Goal: Information Seeking & Learning: Learn about a topic

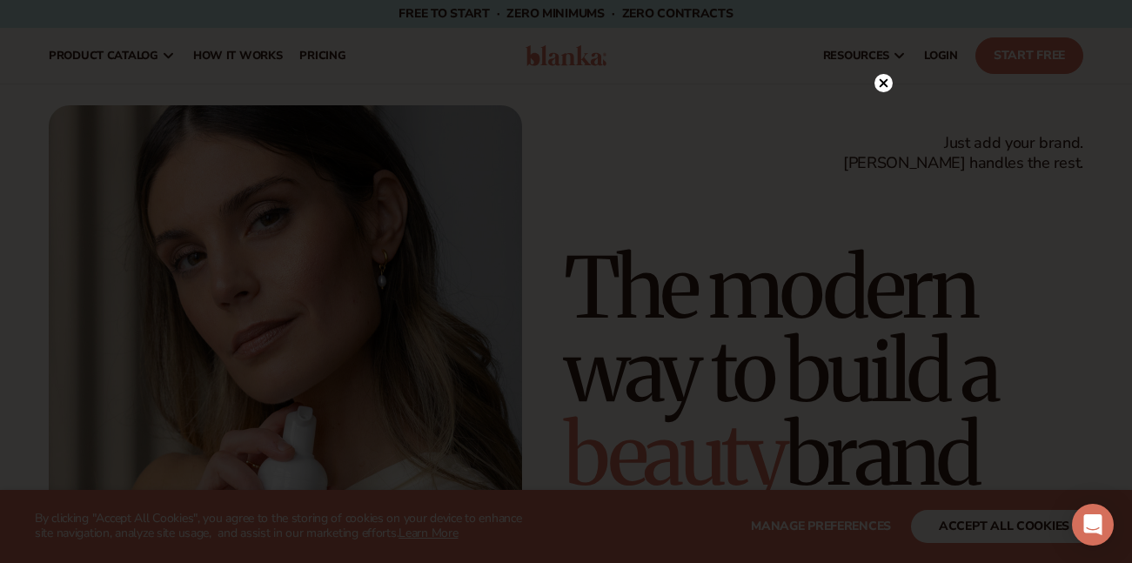
click at [885, 82] on icon at bounding box center [882, 83] width 9 height 9
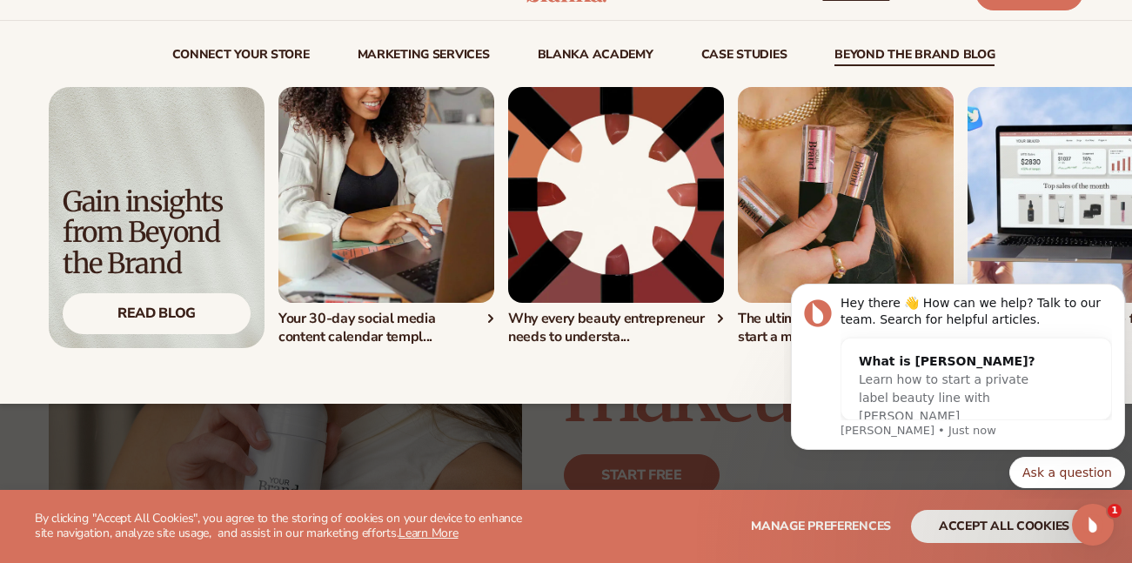
scroll to position [65, 0]
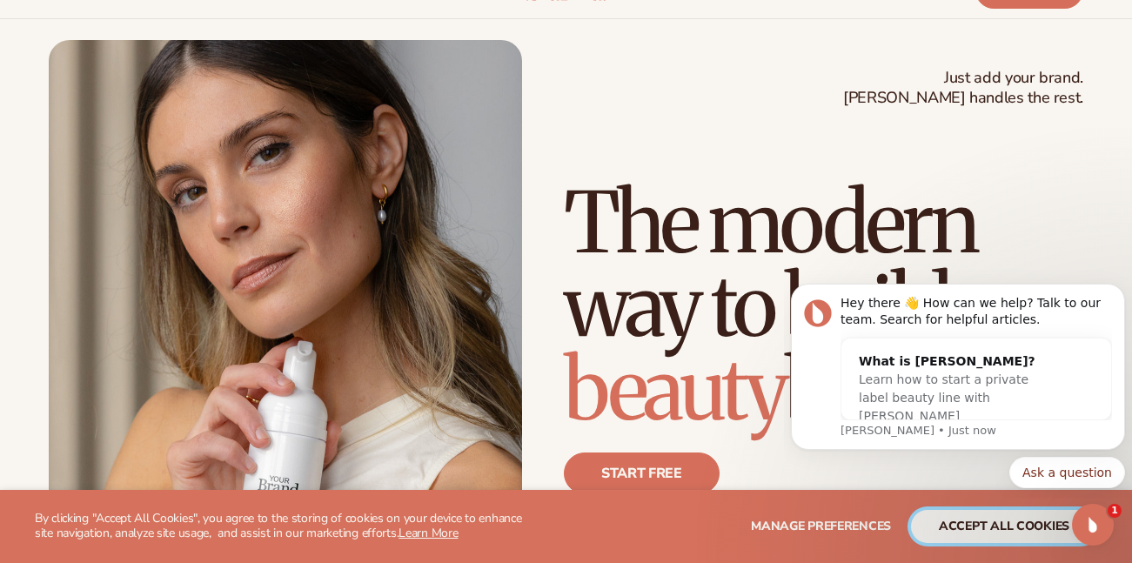
click at [985, 527] on button "accept all cookies" at bounding box center [1004, 526] width 186 height 33
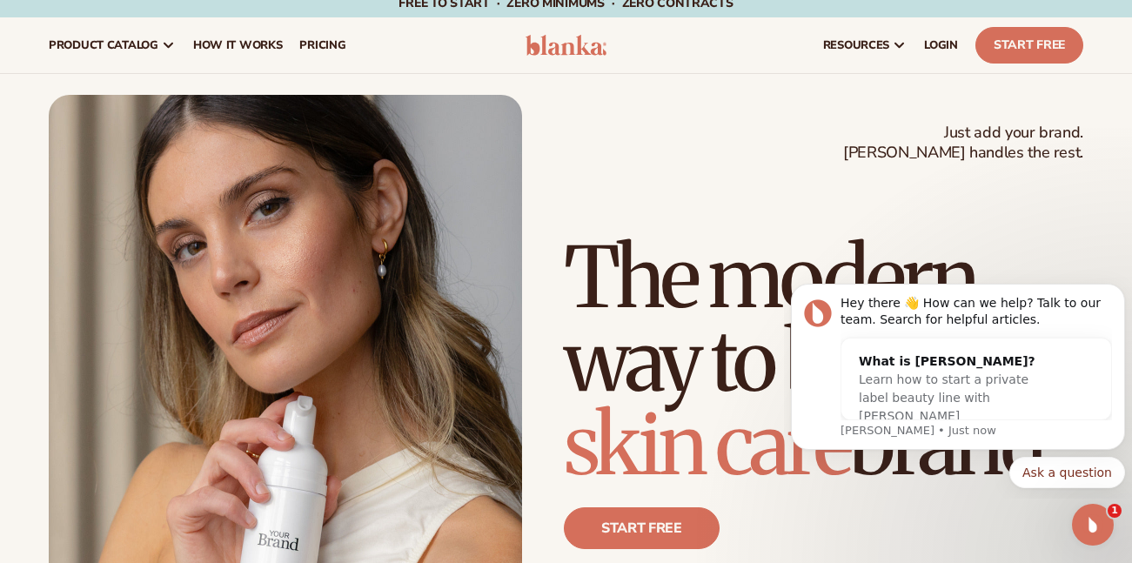
scroll to position [0, 0]
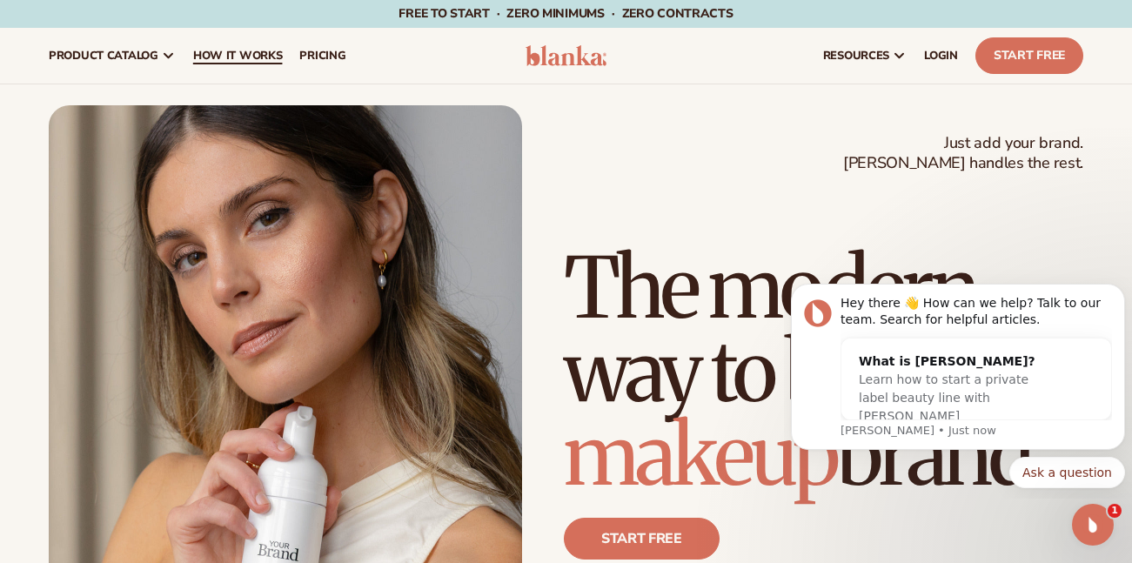
click at [229, 56] on span "How It Works" at bounding box center [238, 56] width 90 height 14
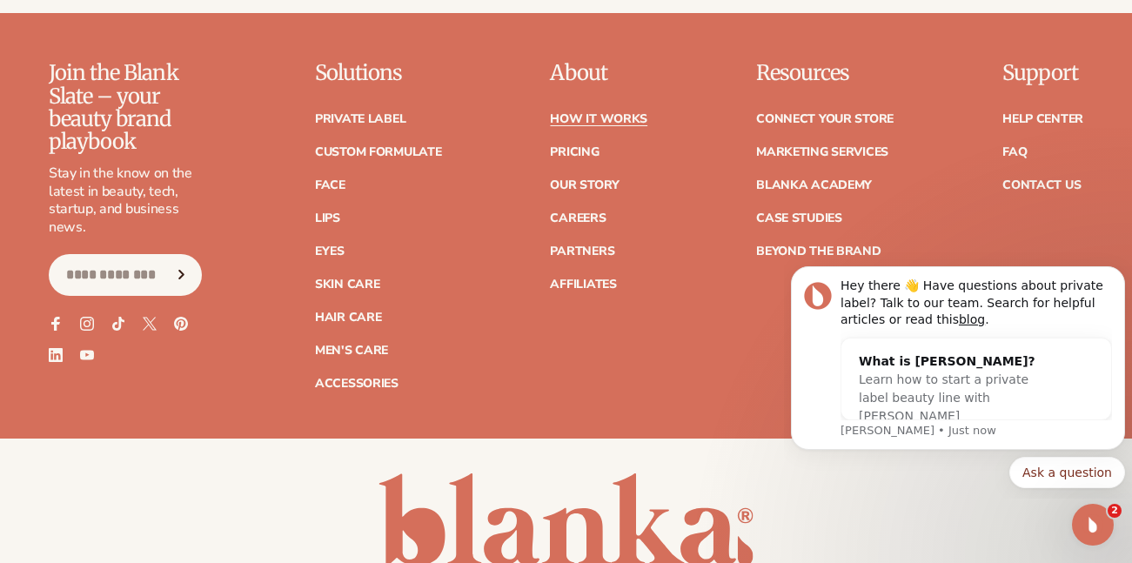
scroll to position [3914, 0]
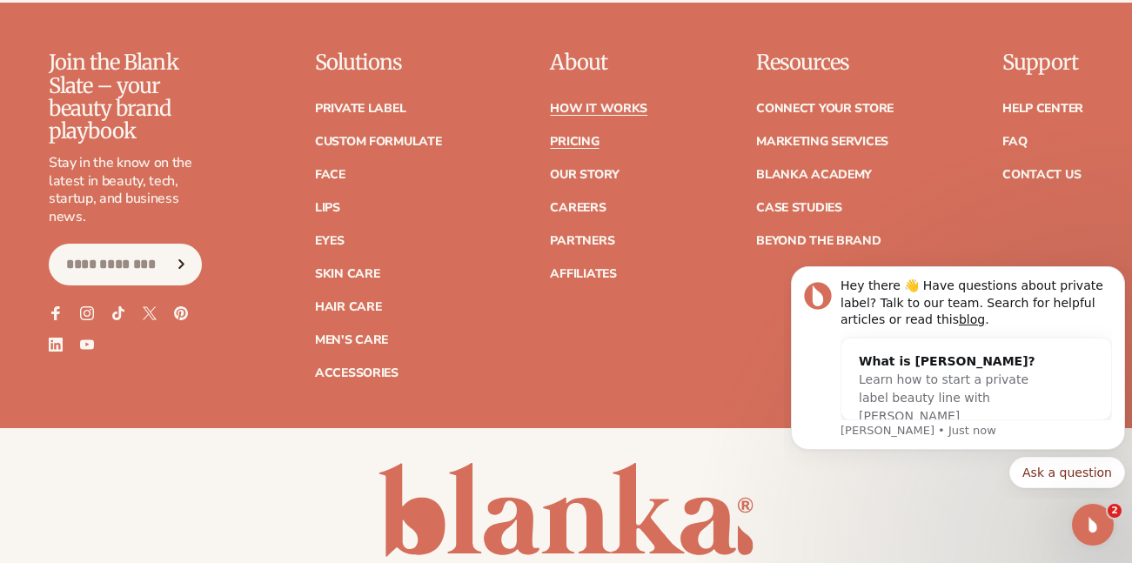
click at [560, 136] on link "Pricing" at bounding box center [574, 142] width 49 height 12
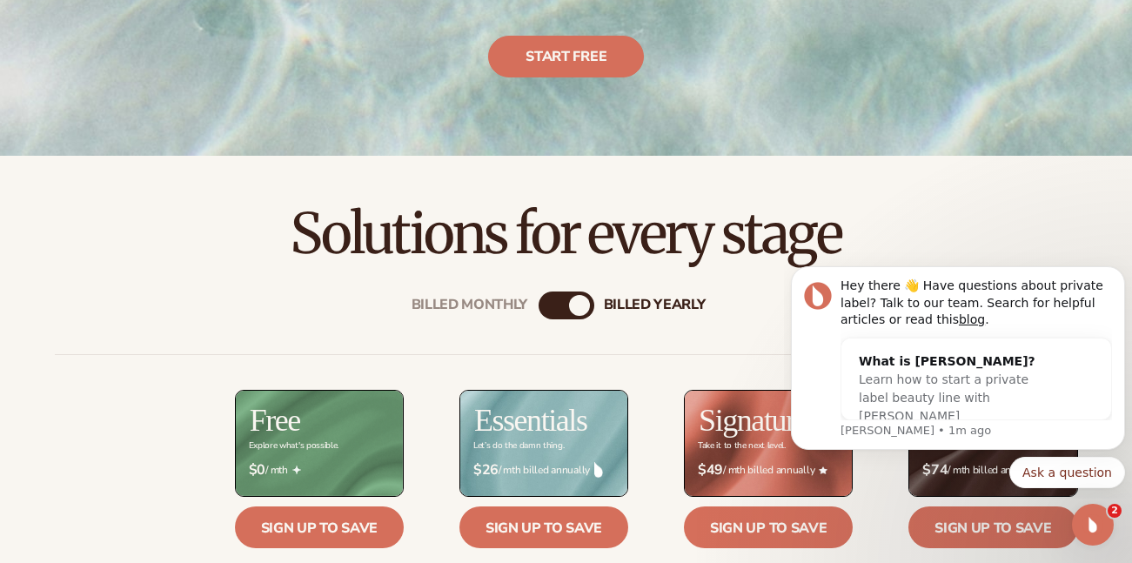
click at [557, 316] on div "Billed Monthly" at bounding box center [548, 305] width 21 height 21
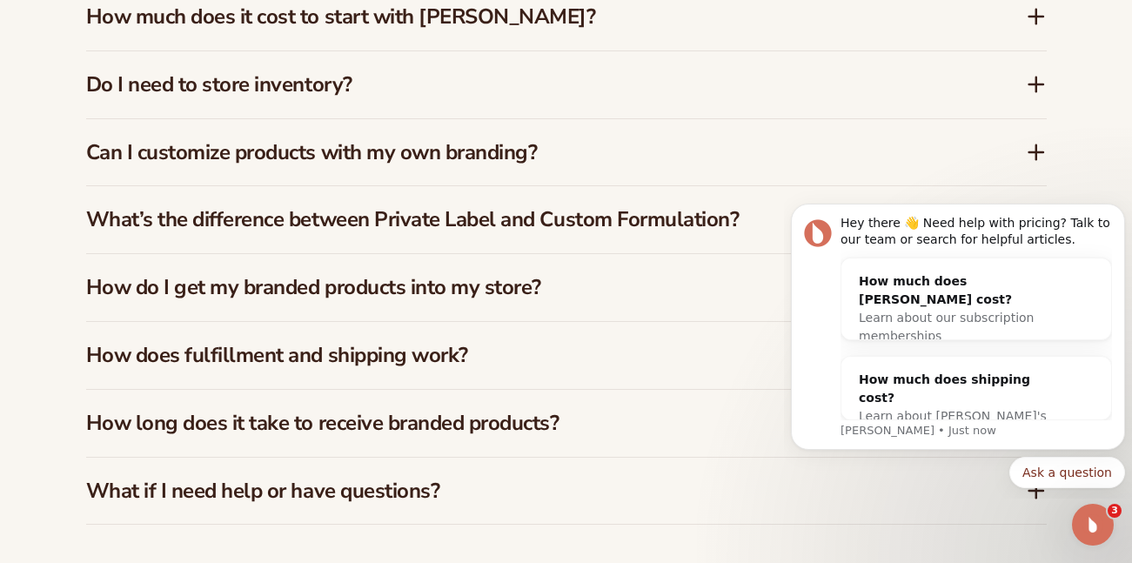
scroll to position [2631, 0]
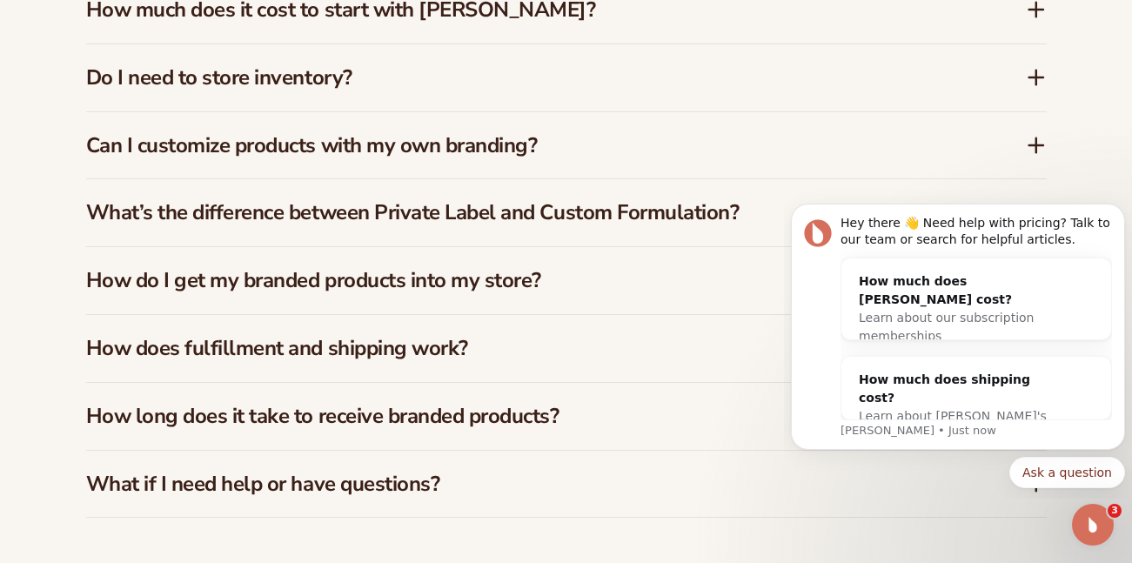
click at [612, 144] on h3 "Can I customize products with my own branding?" at bounding box center [529, 145] width 887 height 25
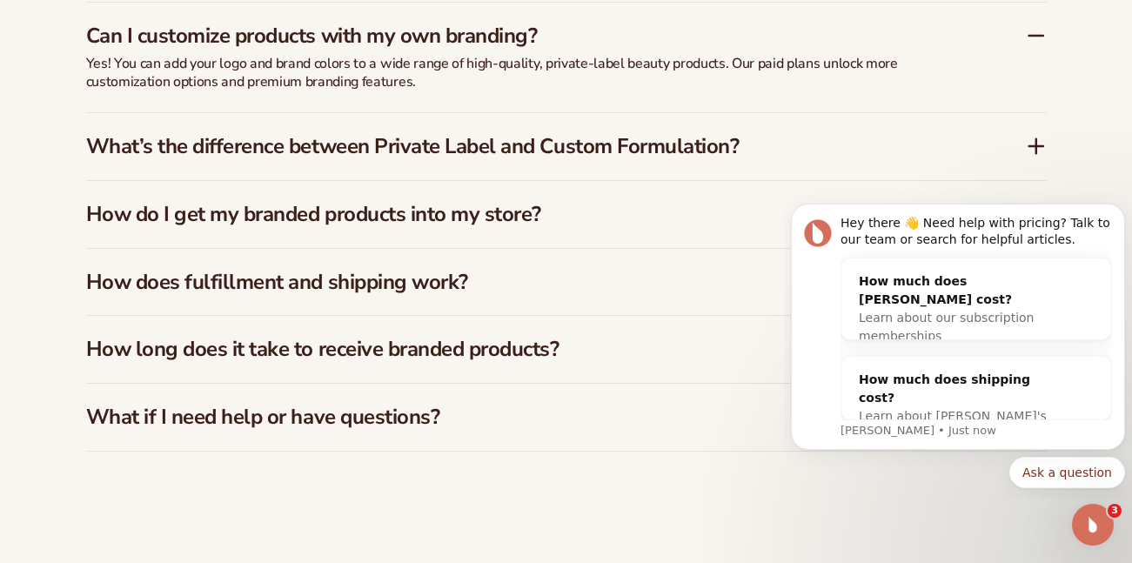
scroll to position [2761, 0]
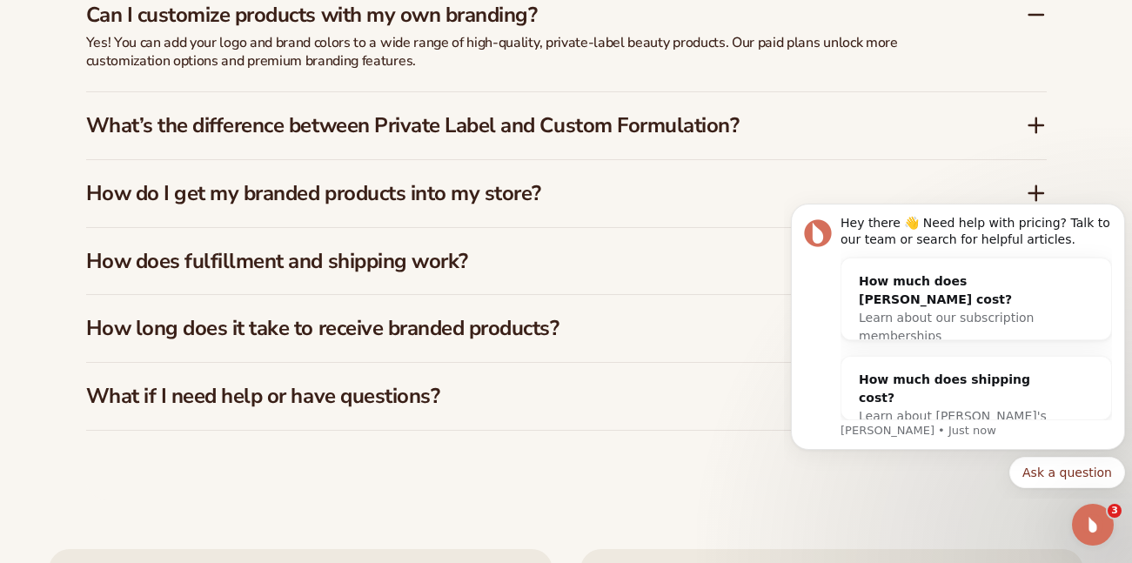
click at [607, 329] on h3 "How long does it take to receive branded products?" at bounding box center [529, 328] width 887 height 25
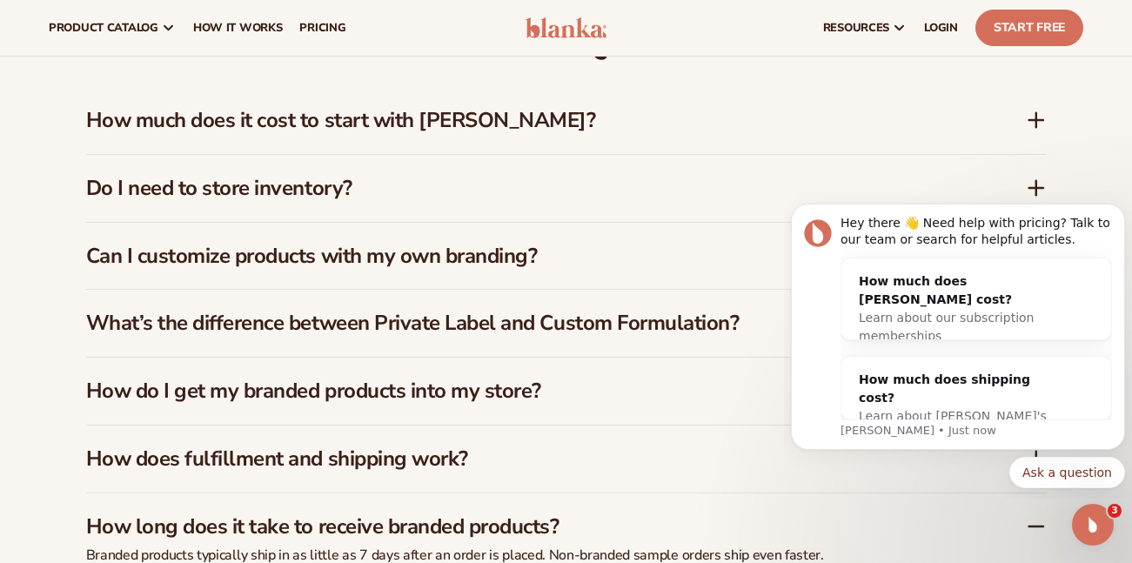
scroll to position [2500, 0]
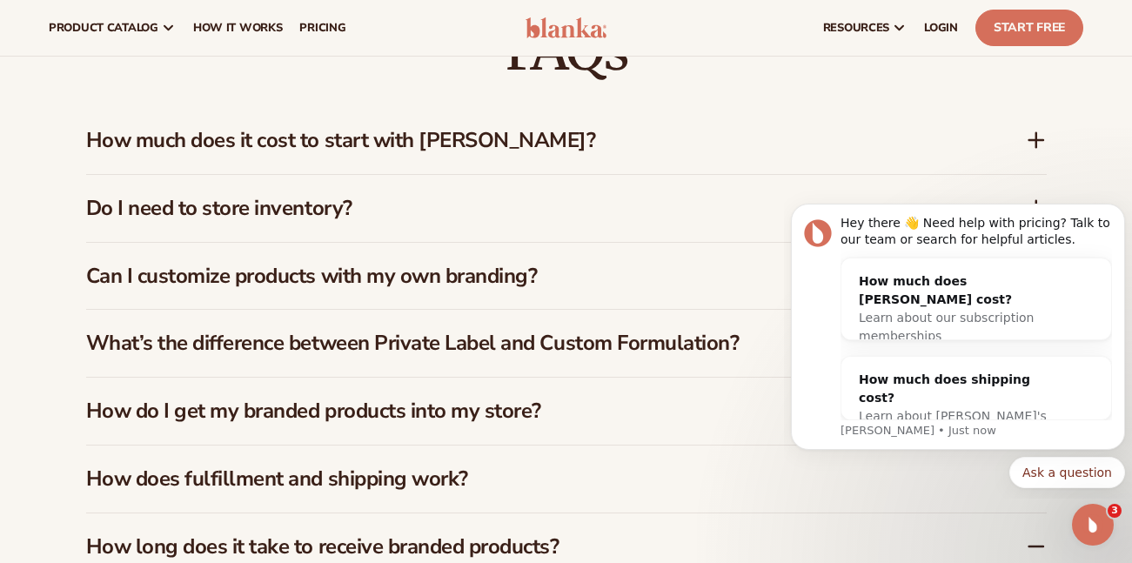
click at [537, 129] on h3 "How much does it cost to start with Blanka?" at bounding box center [529, 140] width 887 height 25
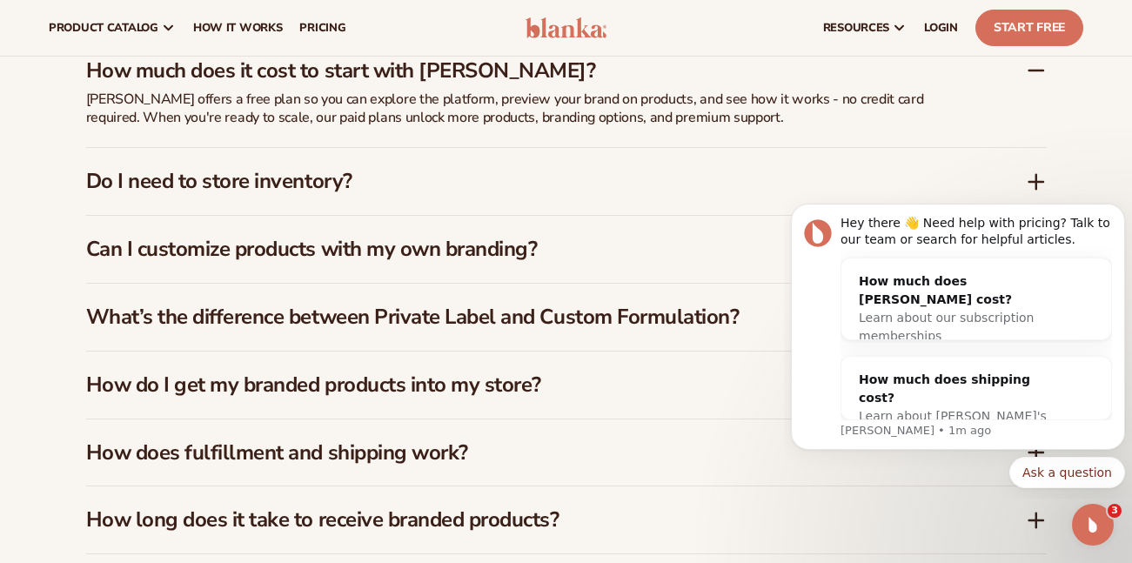
scroll to position [2566, 0]
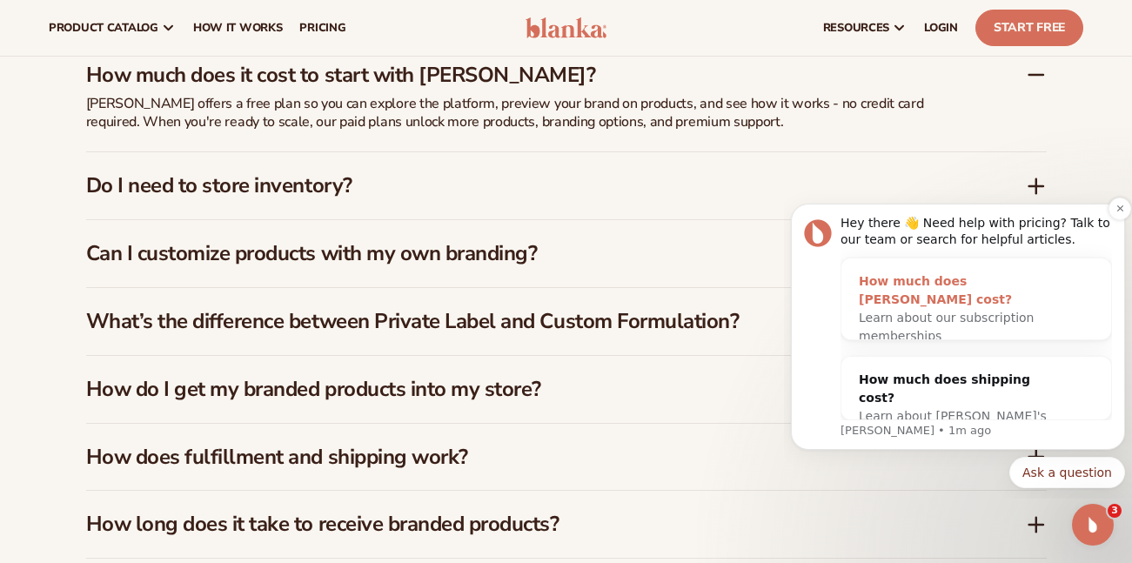
click at [953, 284] on div "How much does Blanka cost?" at bounding box center [958, 290] width 200 height 37
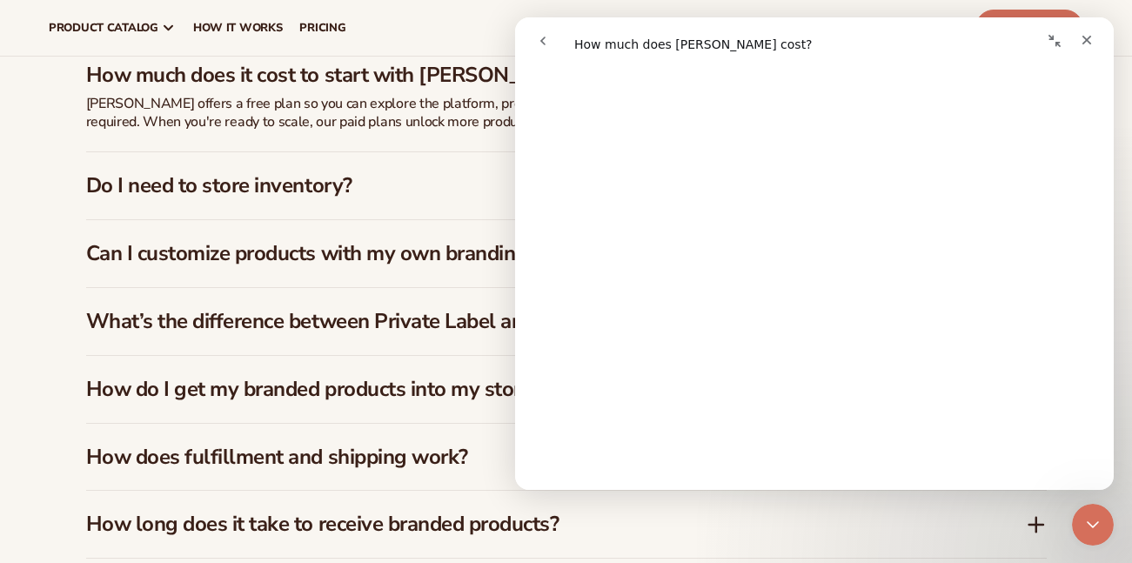
scroll to position [0, 0]
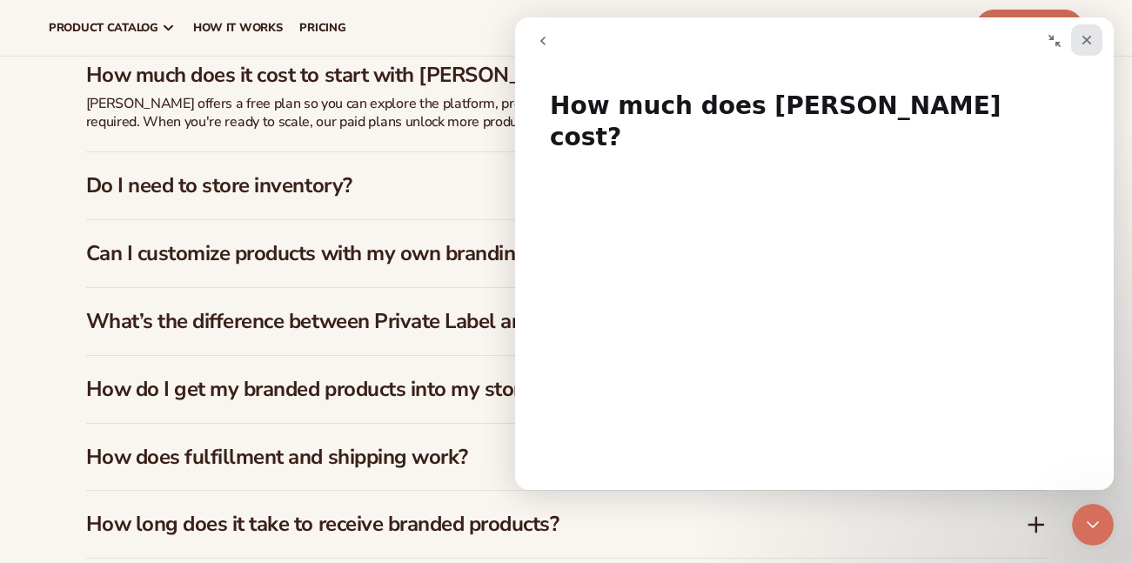
click at [1085, 40] on icon "Close" at bounding box center [1086, 40] width 14 height 14
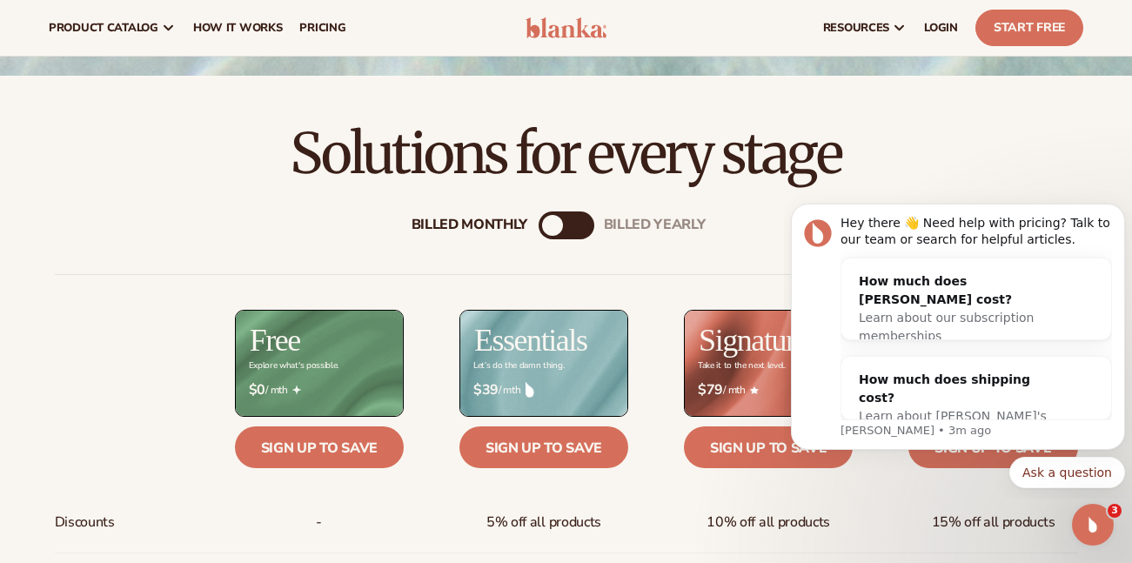
scroll to position [435, 0]
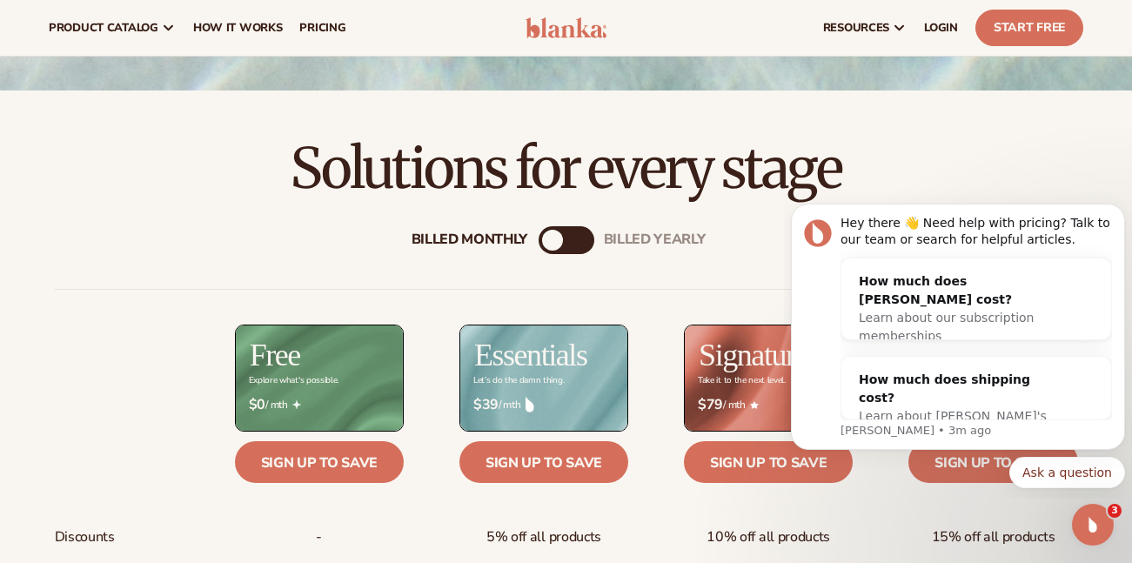
click at [581, 250] on div "billed Yearly" at bounding box center [583, 240] width 21 height 21
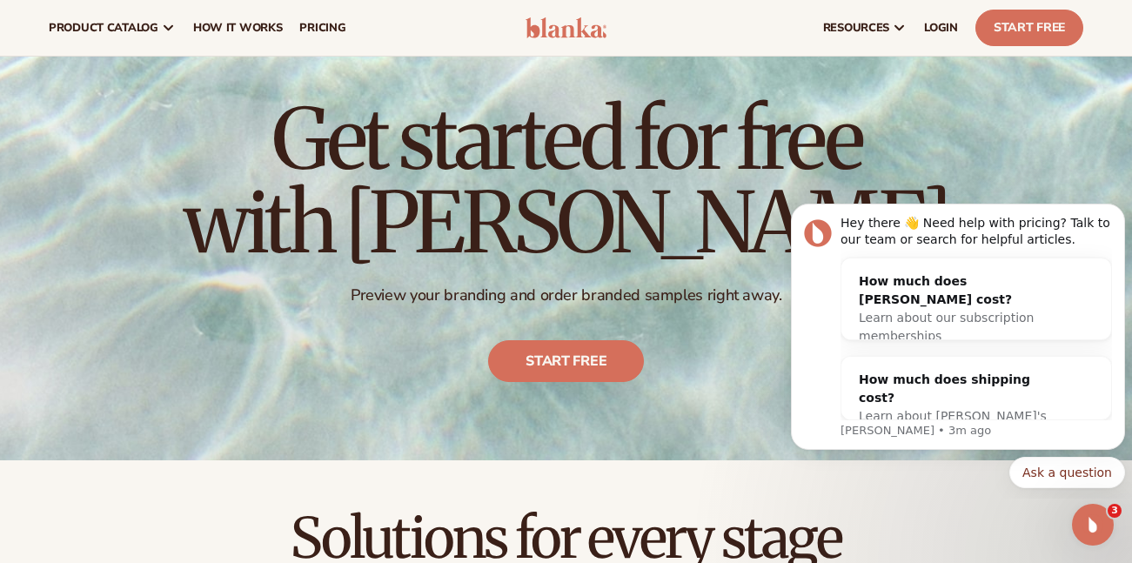
scroll to position [0, 0]
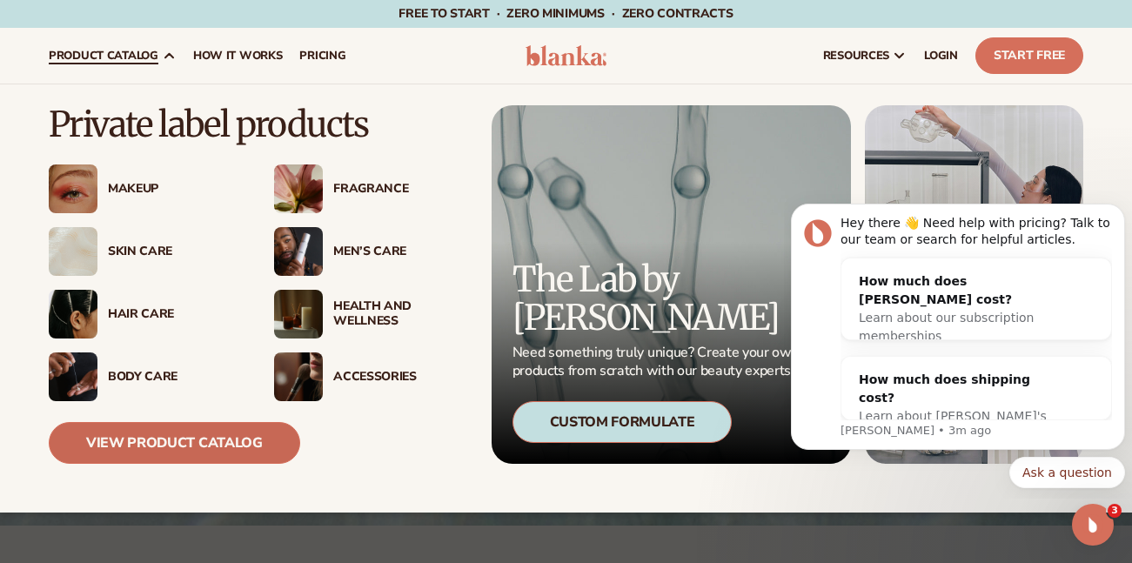
click at [244, 443] on link "View Product Catalog" at bounding box center [174, 443] width 251 height 42
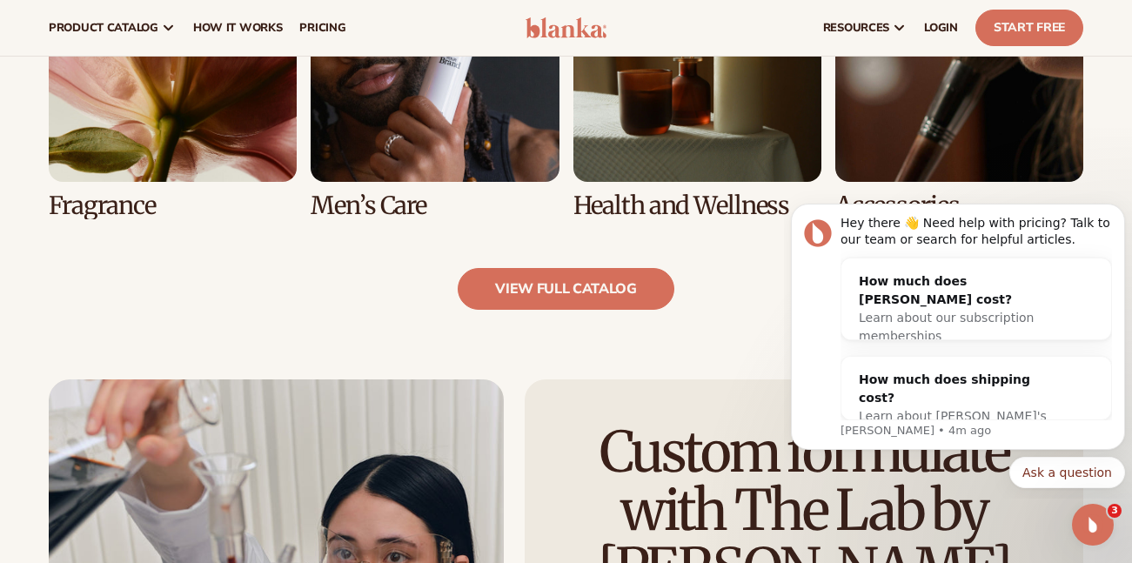
scroll to position [1674, 0]
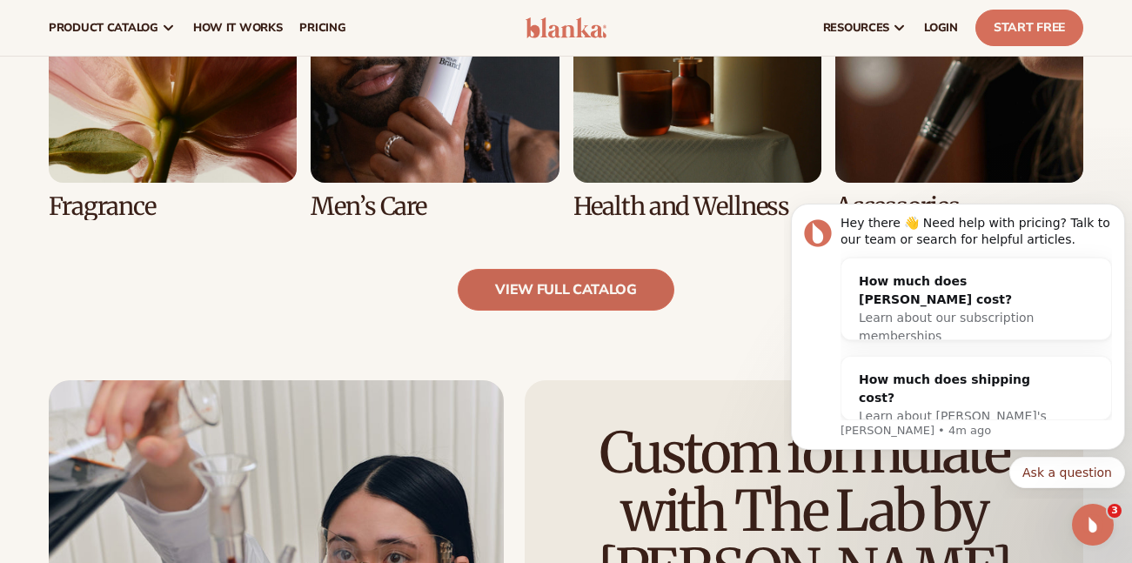
click at [499, 297] on link "view full catalog" at bounding box center [565, 290] width 217 height 42
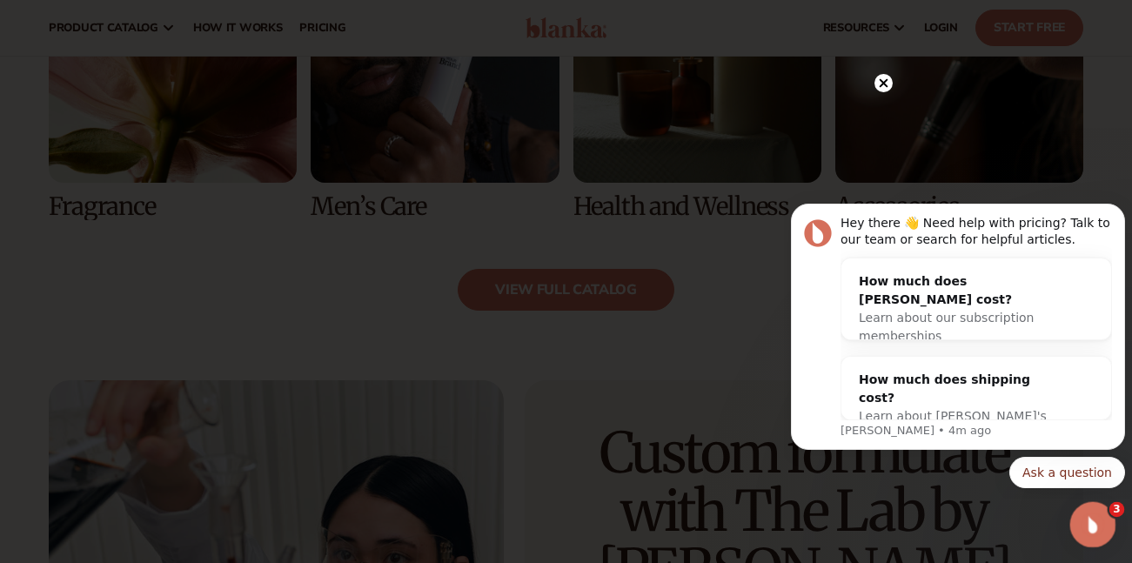
click at [1093, 524] on icon "Open Intercom Messenger" at bounding box center [1090, 522] width 29 height 29
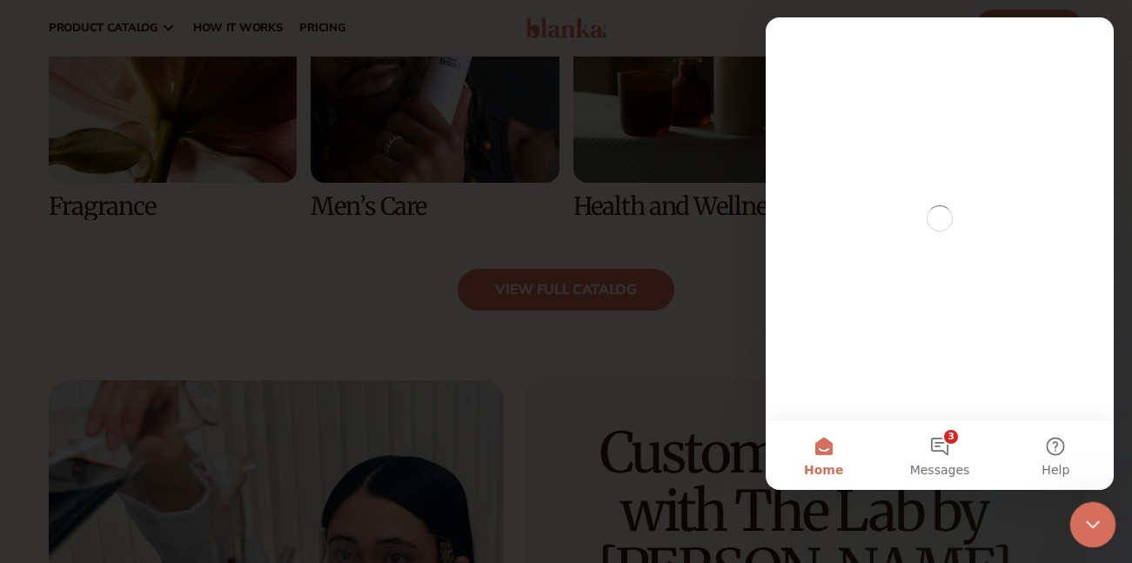
scroll to position [0, 0]
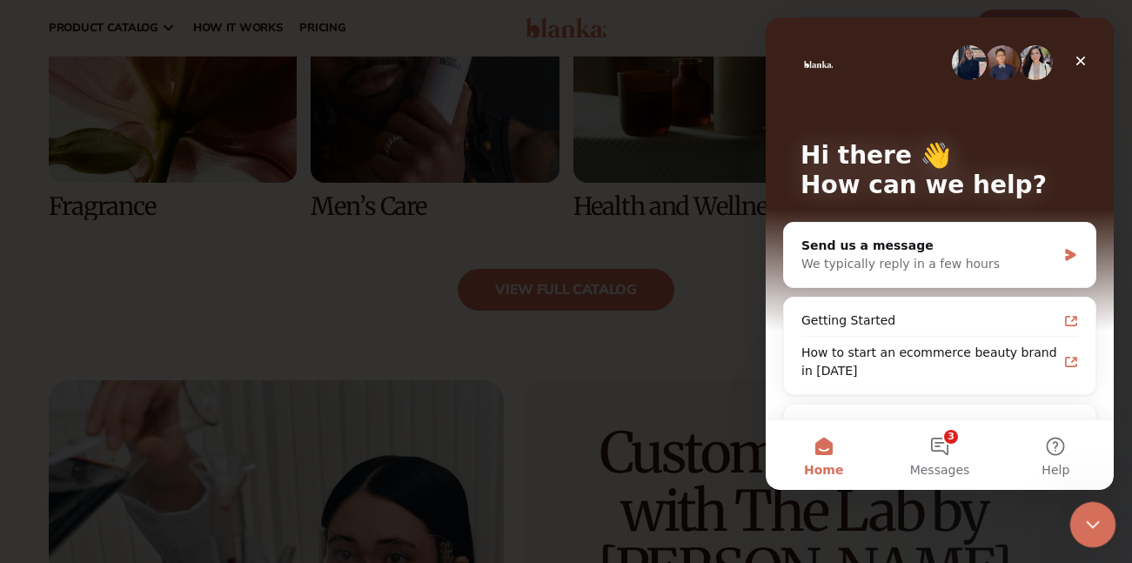
click at [1094, 531] on icon "Close Intercom Messenger" at bounding box center [1089, 521] width 21 height 21
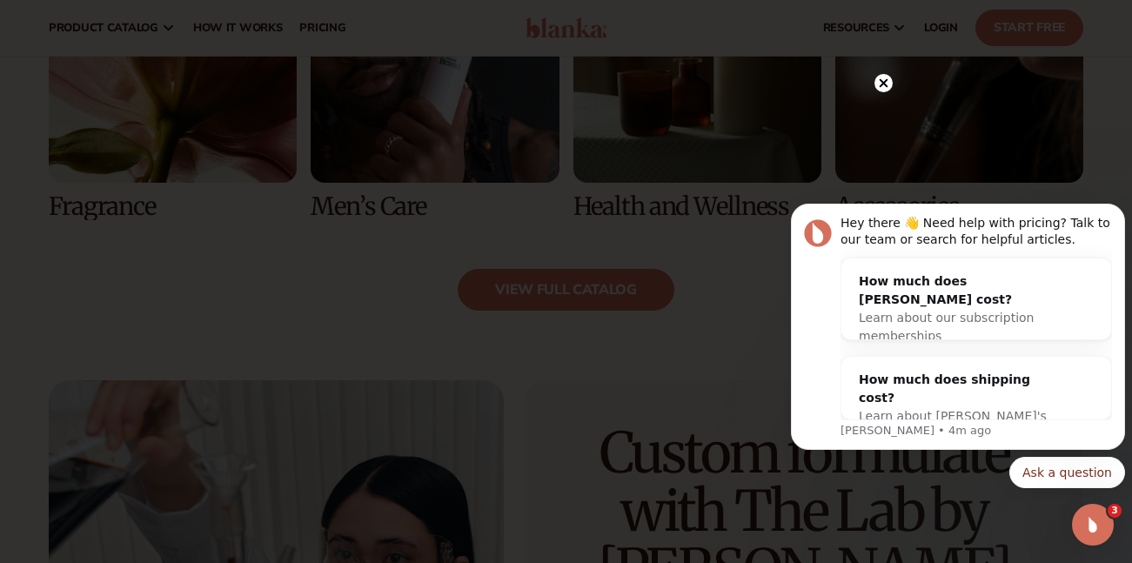
click at [879, 84] on circle at bounding box center [883, 83] width 18 height 18
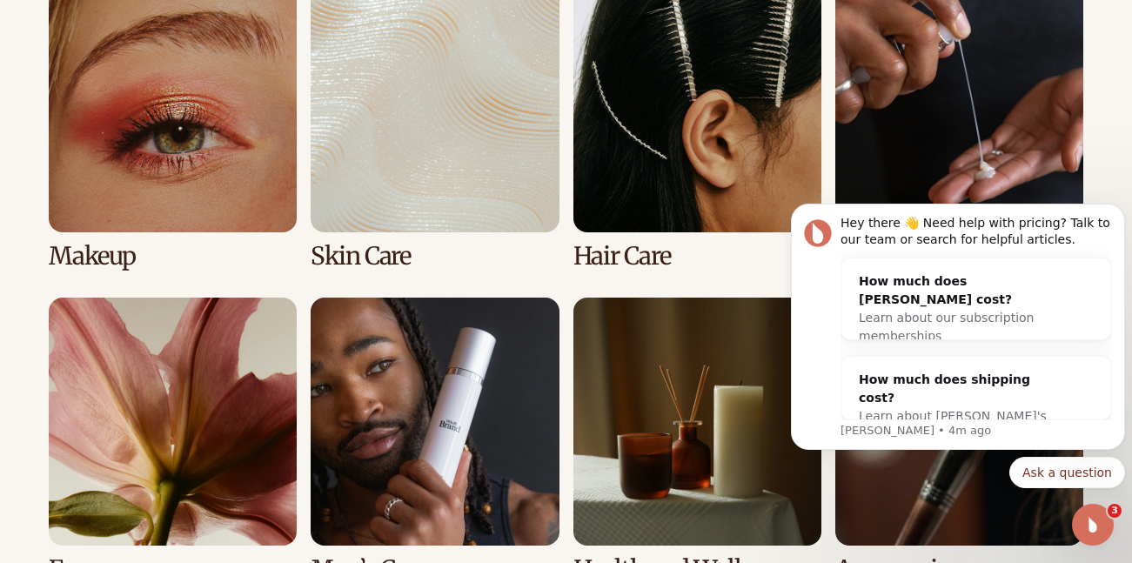
scroll to position [1348, 0]
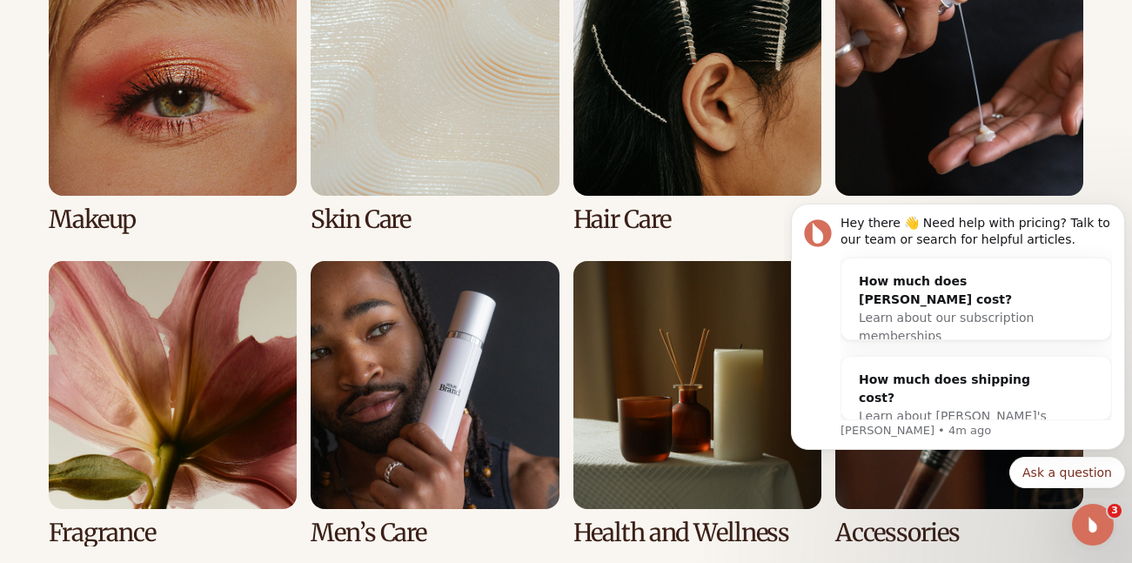
click at [153, 47] on link "1 / 8" at bounding box center [173, 90] width 248 height 285
click at [93, 217] on link "1 / 8" at bounding box center [173, 90] width 248 height 285
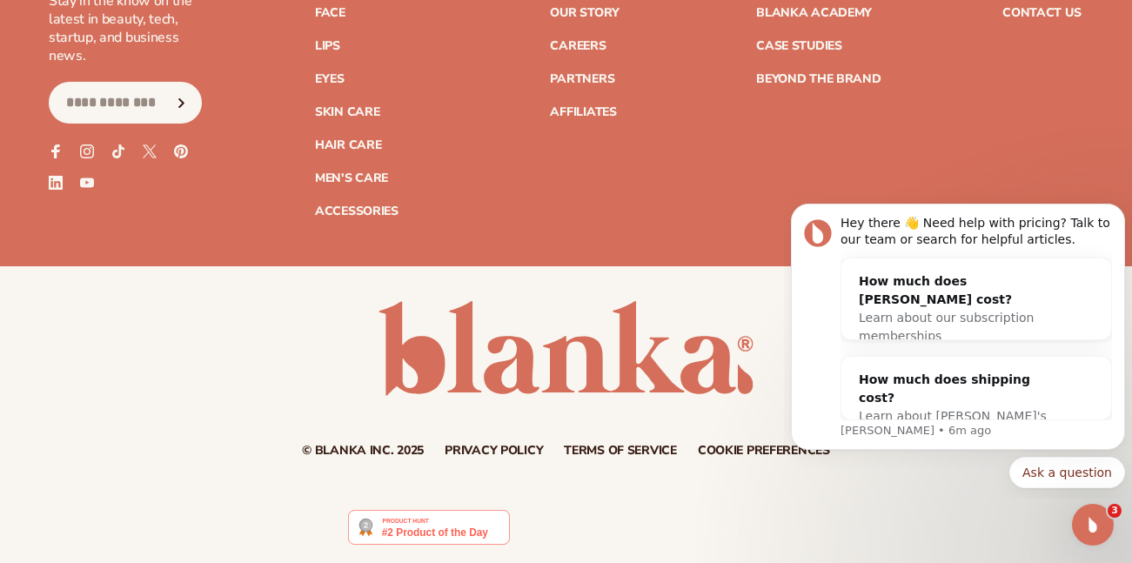
scroll to position [3531, 0]
